Goal: Task Accomplishment & Management: Manage account settings

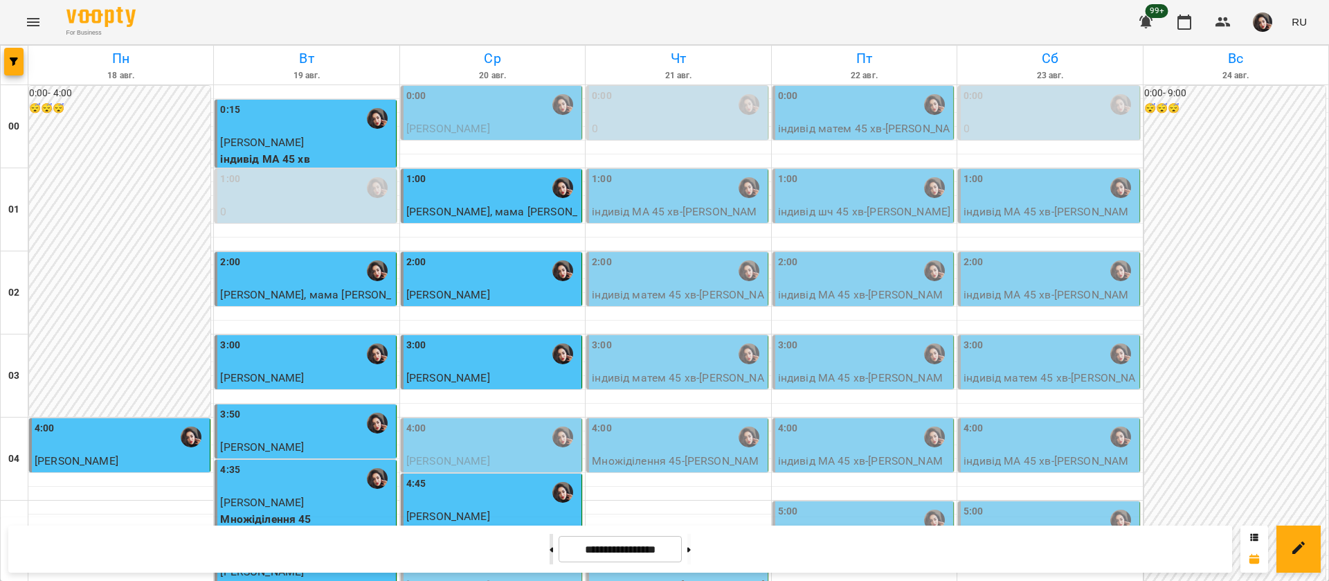
click at [549, 550] on icon at bounding box center [550, 550] width 3 height 6
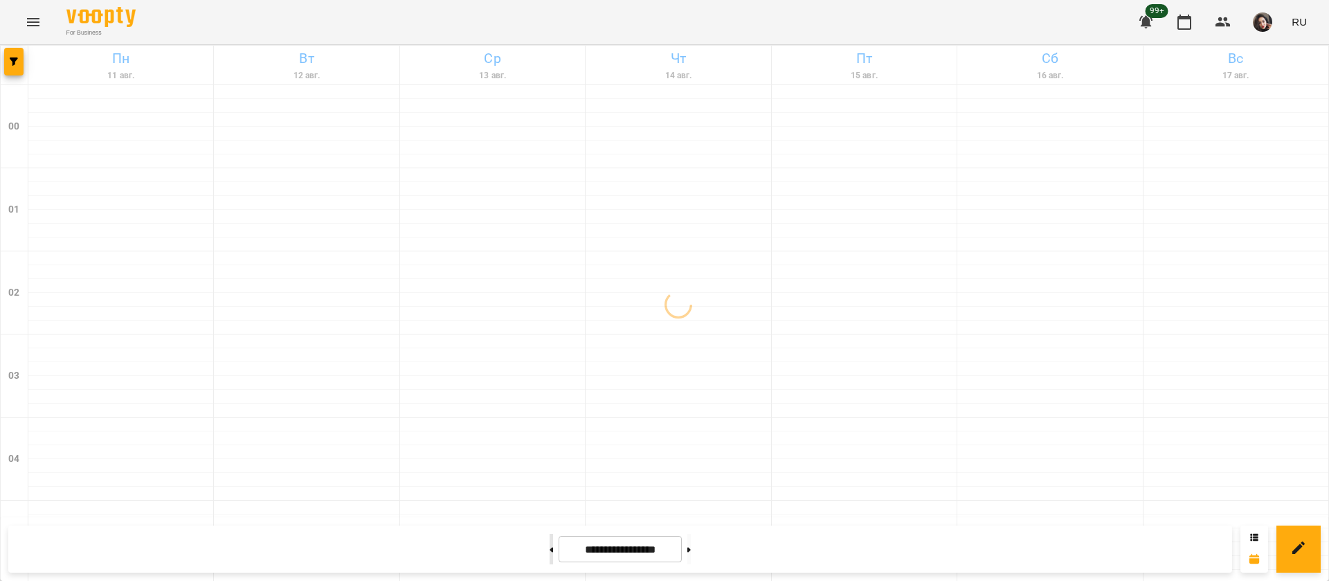
click at [549, 551] on icon at bounding box center [550, 550] width 3 height 6
click at [549, 556] on button at bounding box center [550, 549] width 3 height 30
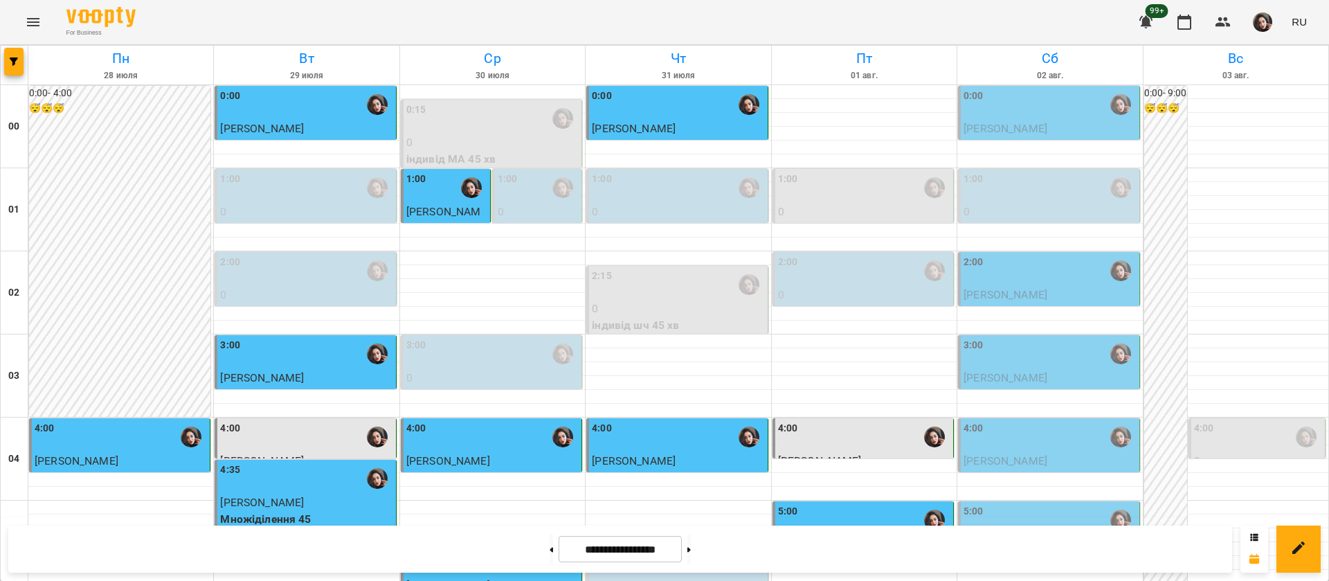
scroll to position [1038, 0]
click at [691, 547] on icon at bounding box center [688, 550] width 3 height 6
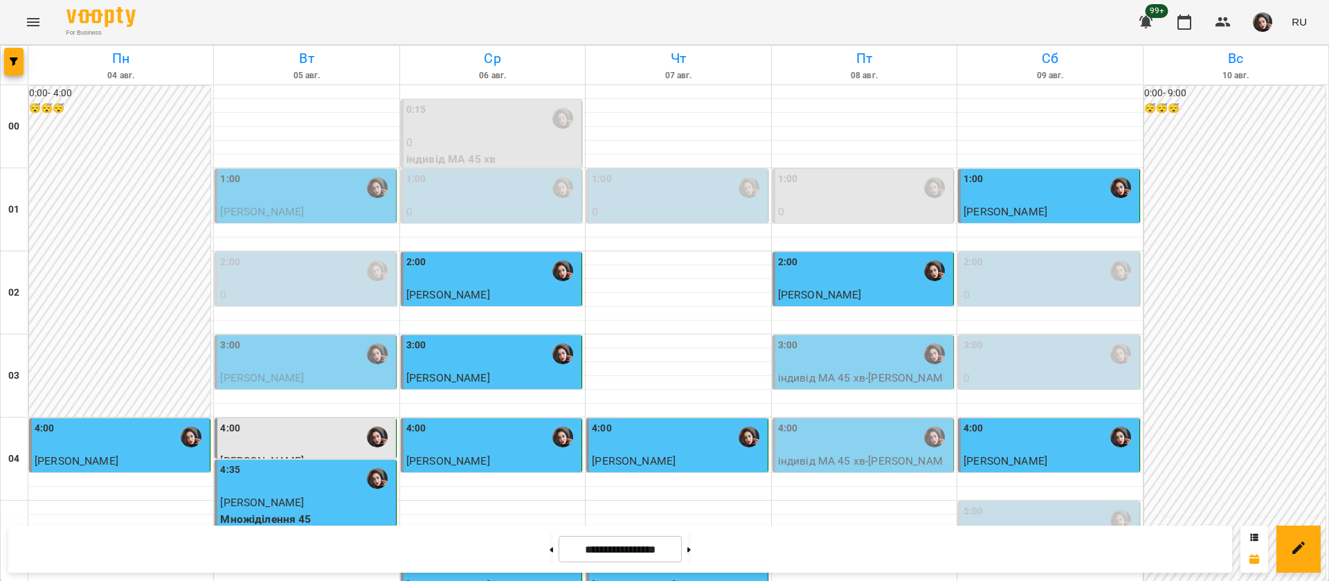
scroll to position [1142, 0]
click at [1021, 25] on div "For Business 99+ RU" at bounding box center [664, 22] width 1329 height 44
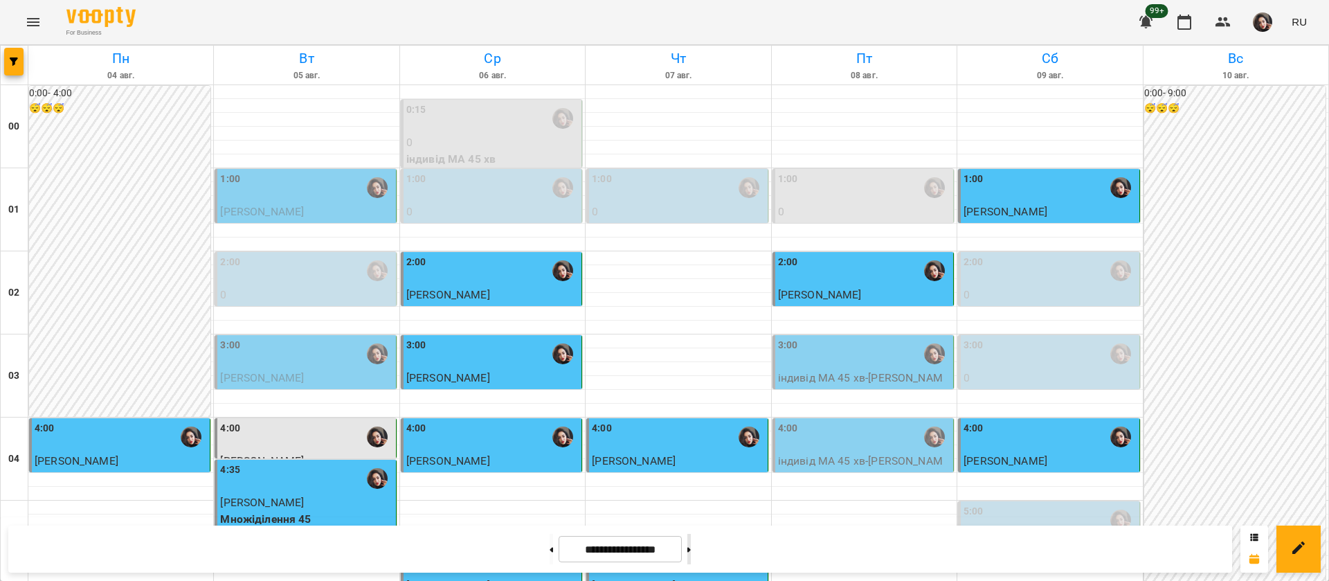
click at [691, 553] on button at bounding box center [688, 549] width 3 height 30
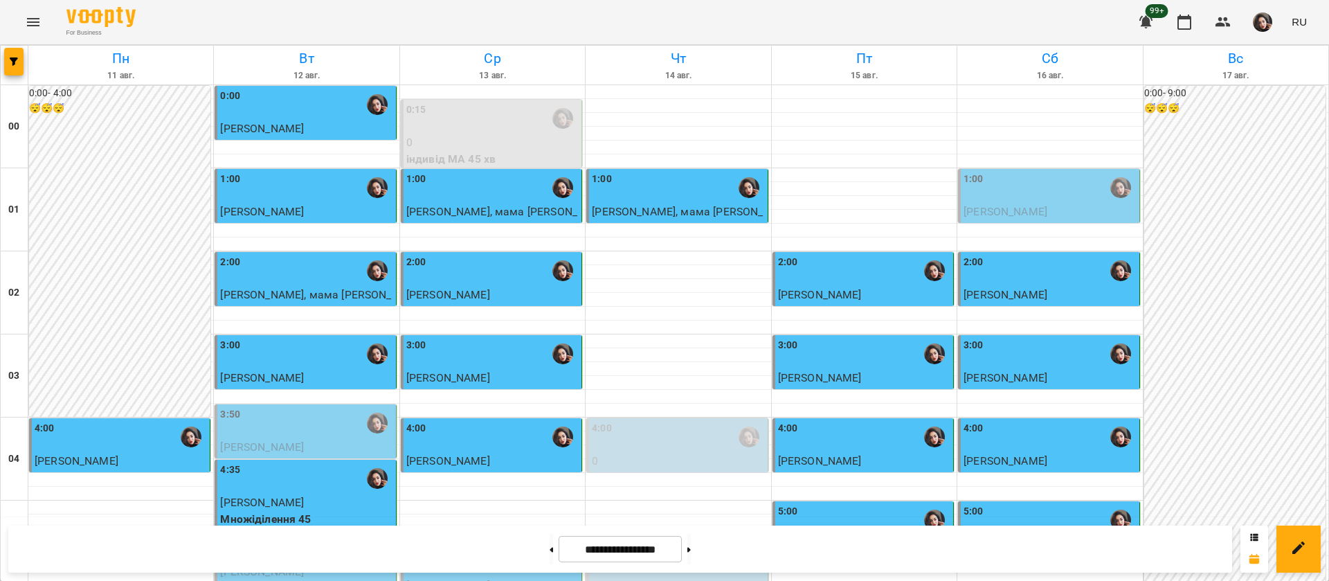
scroll to position [1456, 0]
click at [550, 549] on icon at bounding box center [551, 549] width 3 height 5
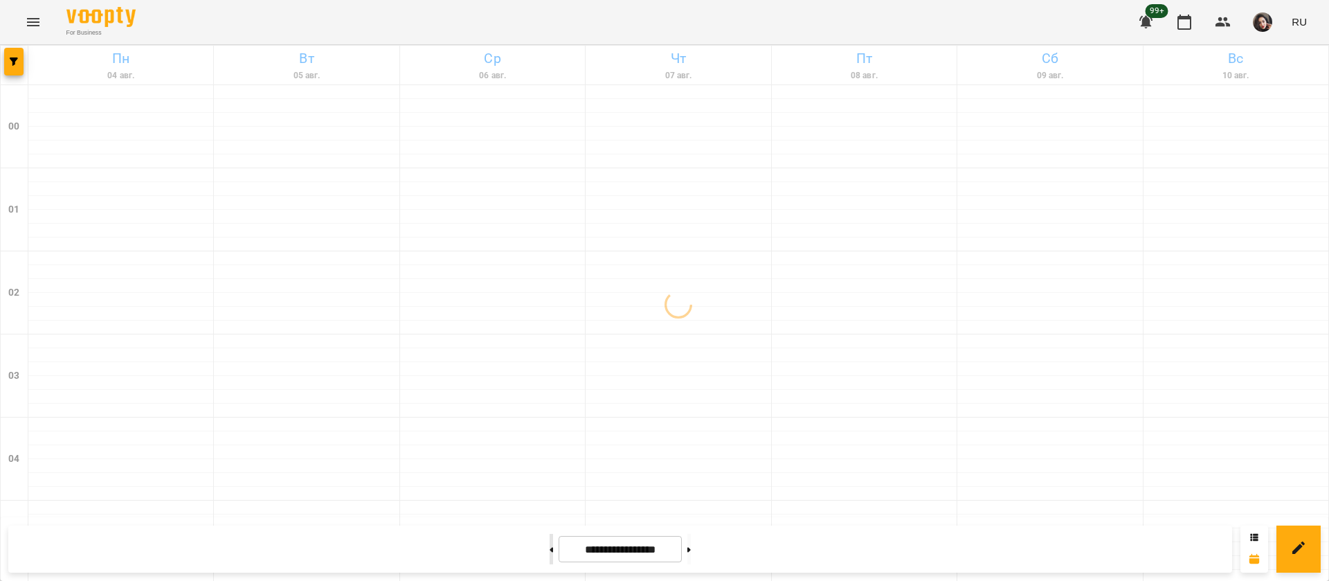
click at [550, 550] on icon at bounding box center [551, 549] width 3 height 5
type input "**********"
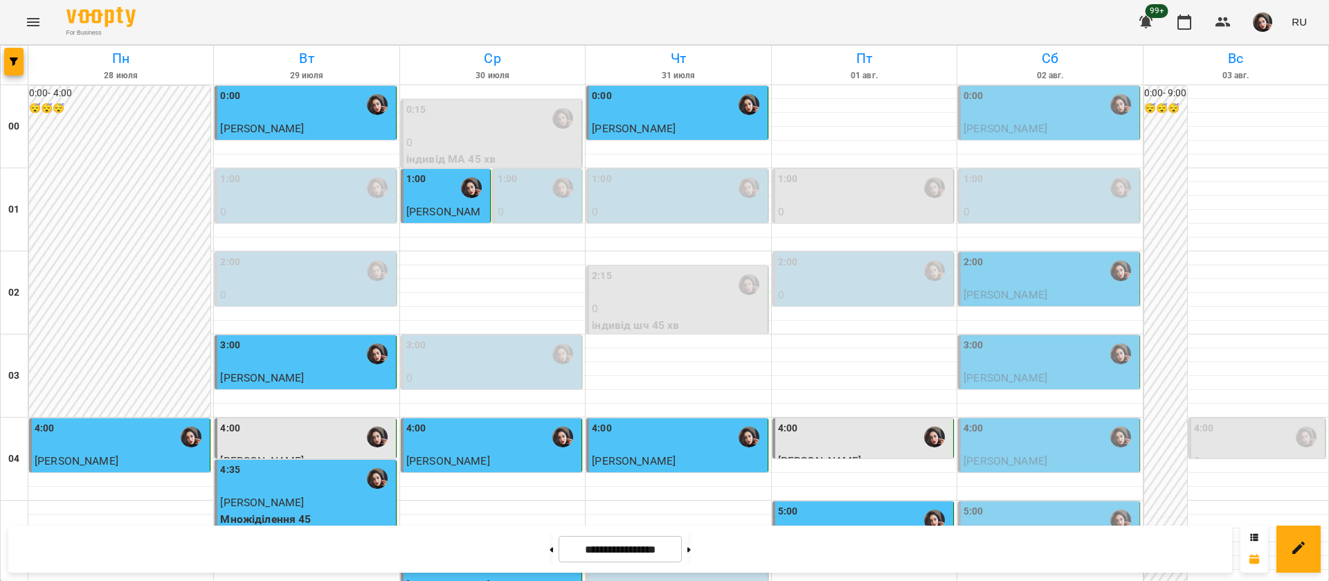
scroll to position [210, 0]
